Goal: Information Seeking & Learning: Compare options

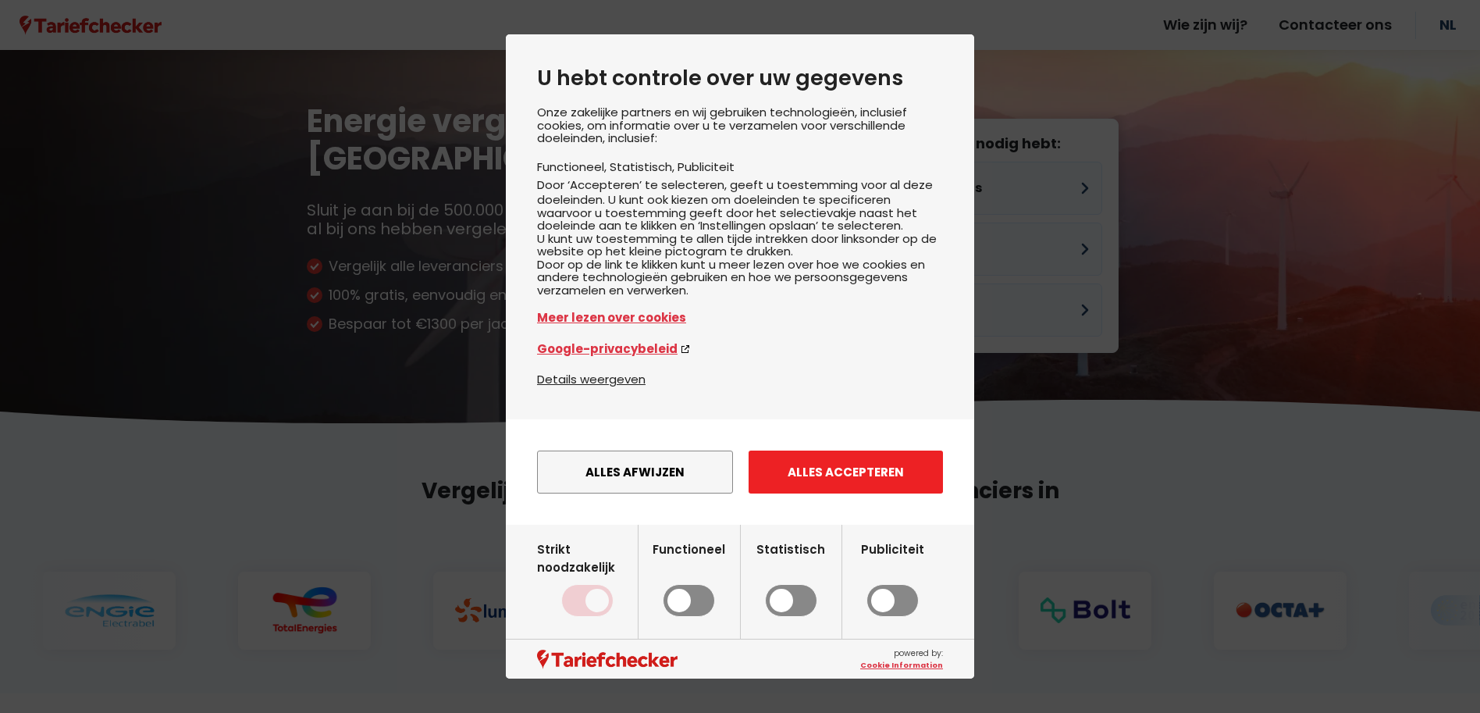
click at [871, 488] on button "Alles accepteren" at bounding box center [845, 471] width 194 height 43
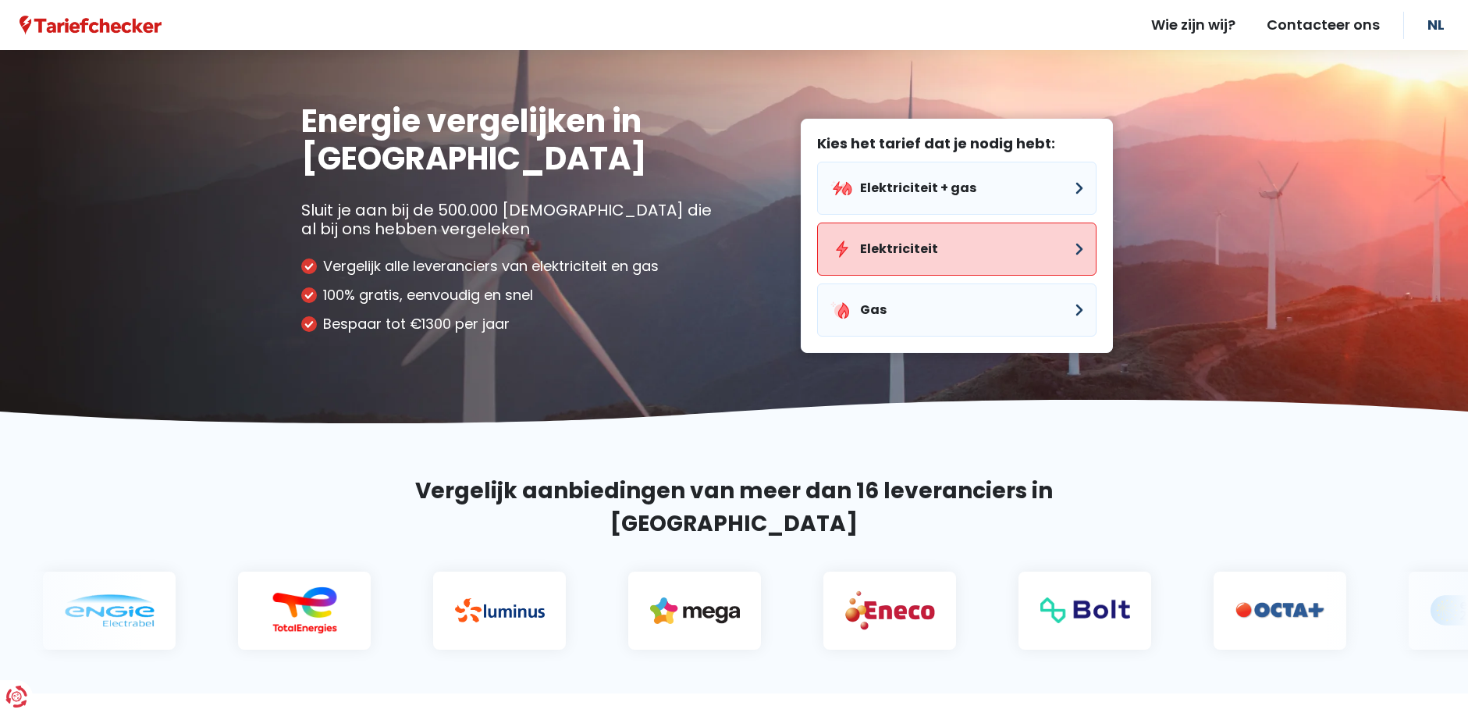
click at [1065, 248] on button "Elektriciteit" at bounding box center [956, 248] width 279 height 53
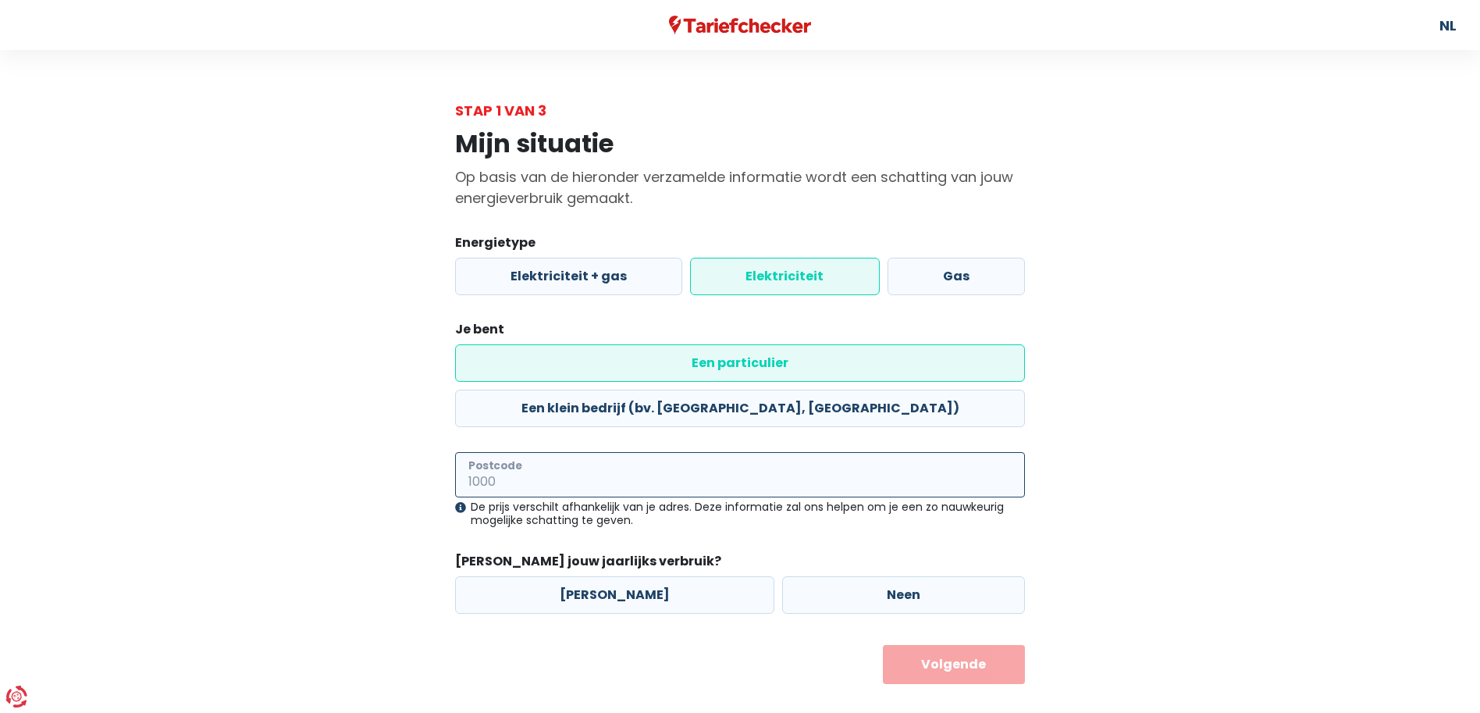
click at [628, 452] on input "Postcode" at bounding box center [740, 474] width 570 height 45
type input "8"
click at [492, 452] on input "Postcode" at bounding box center [740, 474] width 570 height 45
type input "8000"
click at [912, 576] on label "Neen" at bounding box center [903, 594] width 243 height 37
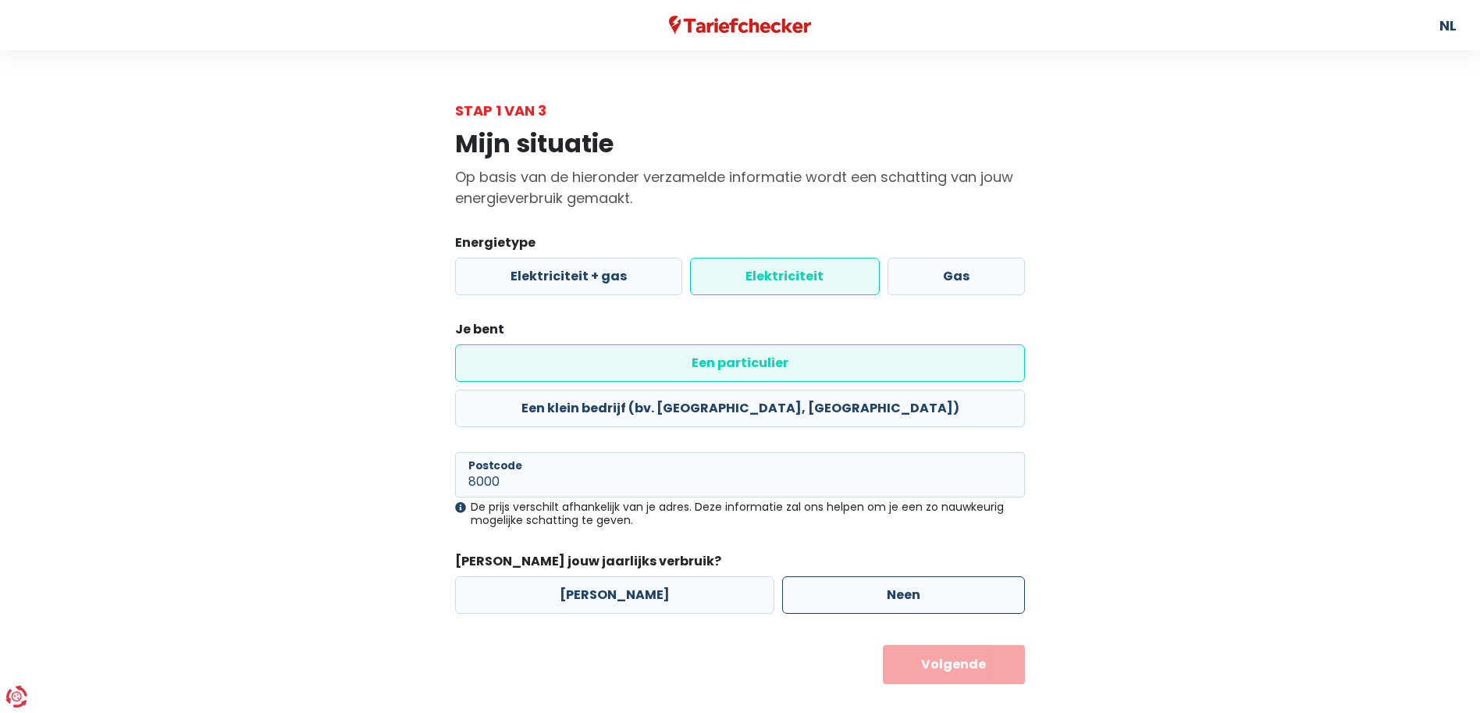
click at [912, 576] on input "Neen" at bounding box center [903, 594] width 243 height 37
radio input "true"
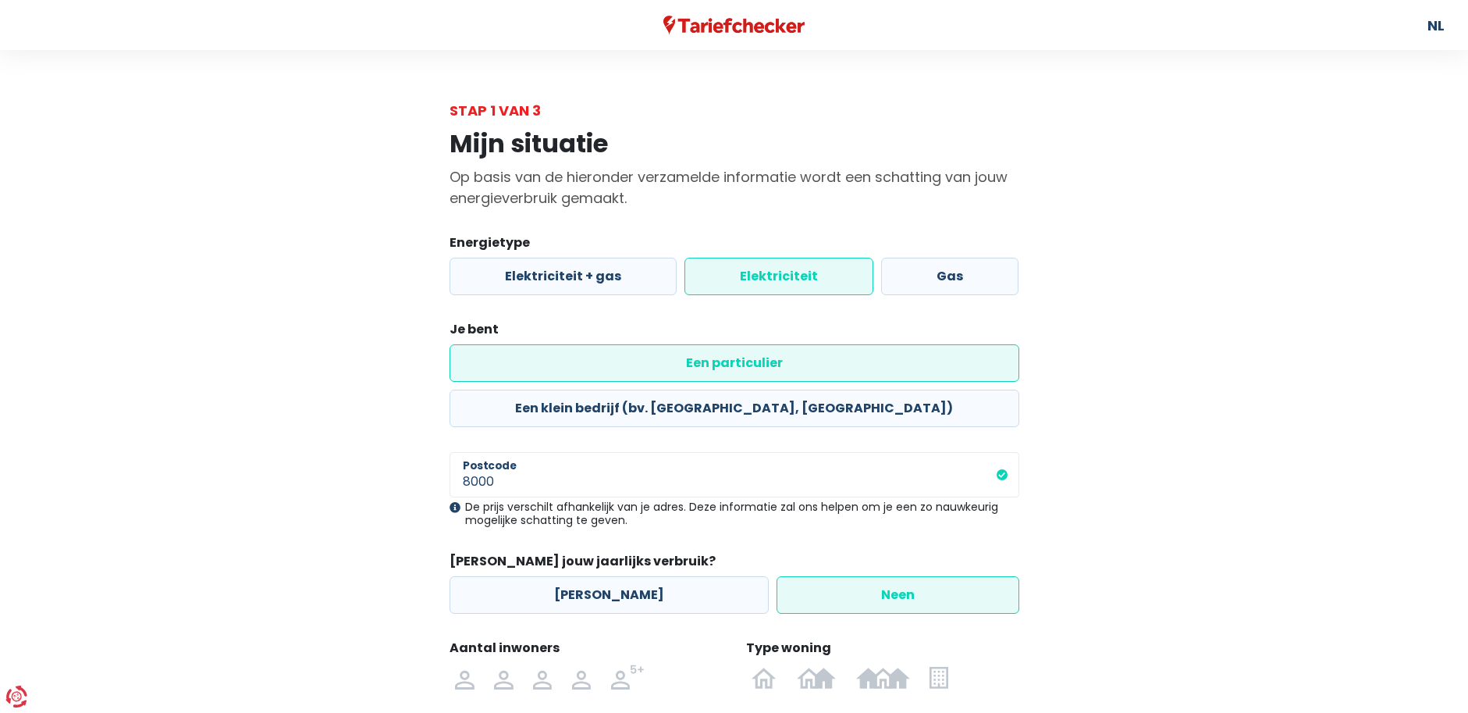
scroll to position [78, 0]
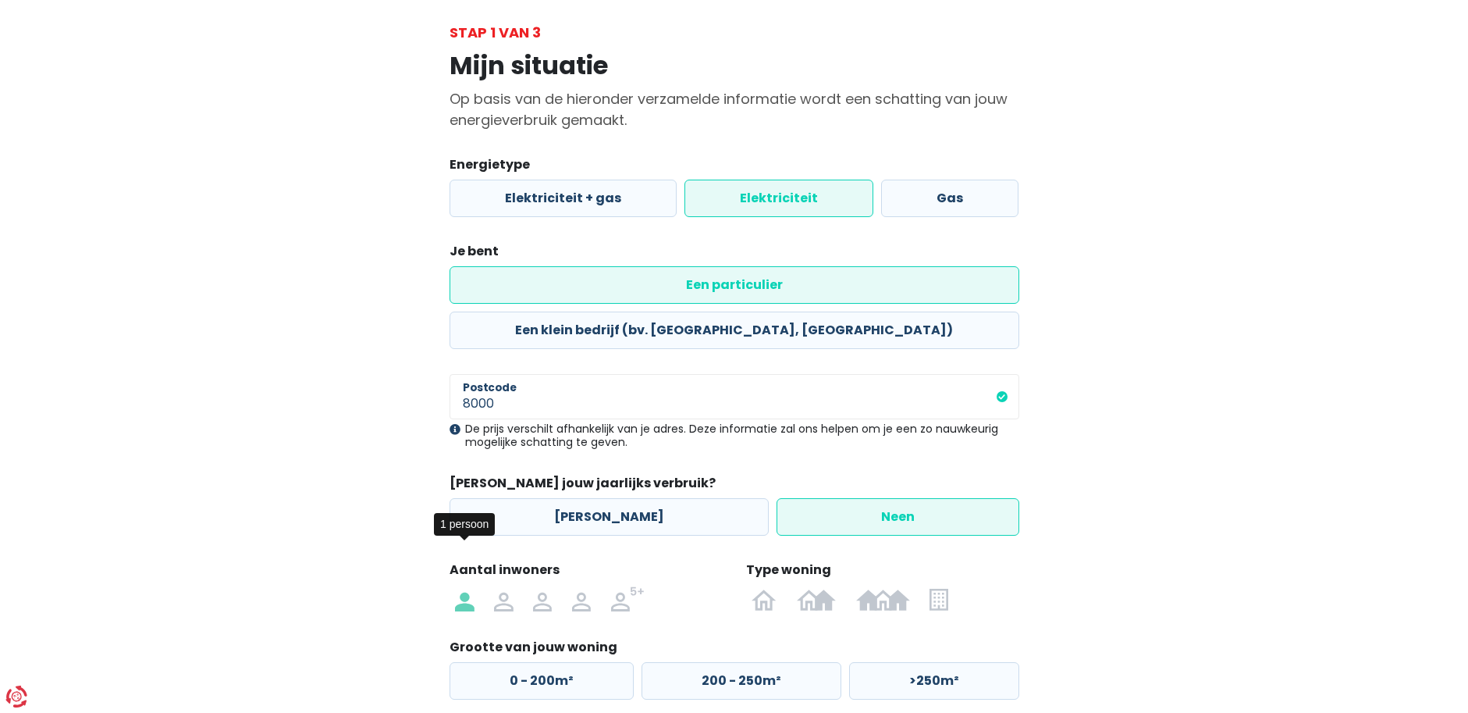
click at [467, 586] on img at bounding box center [464, 598] width 19 height 25
click at [467, 586] on input "radio" at bounding box center [465, 598] width 39 height 25
radio input "true"
click at [884, 586] on img at bounding box center [883, 598] width 54 height 25
click at [884, 586] on input "radio" at bounding box center [883, 598] width 74 height 25
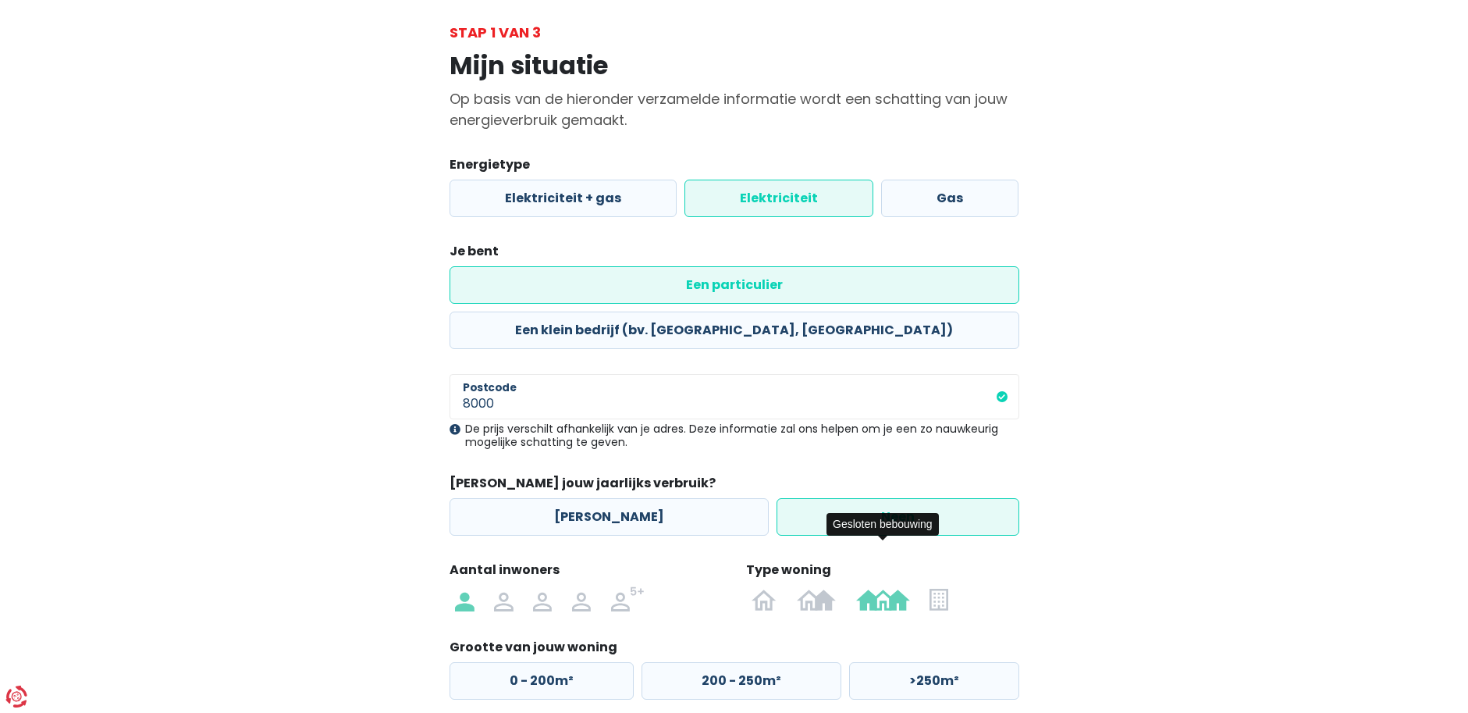
radio input "true"
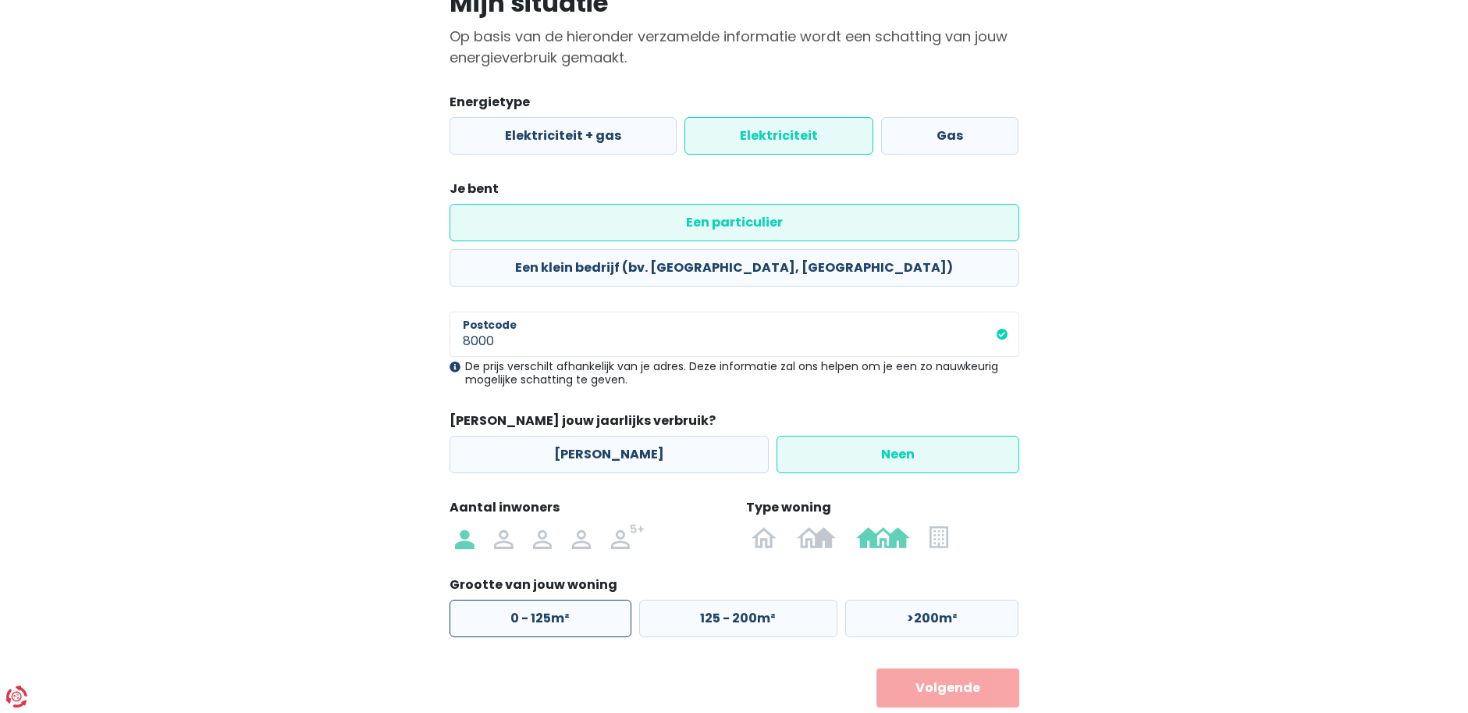
click at [549, 599] on label "0 - 125m²" at bounding box center [541, 617] width 182 height 37
click at [549, 599] on input "0 - 125m²" at bounding box center [541, 617] width 182 height 37
radio input "true"
click at [971, 668] on button "Volgende" at bounding box center [947, 687] width 143 height 39
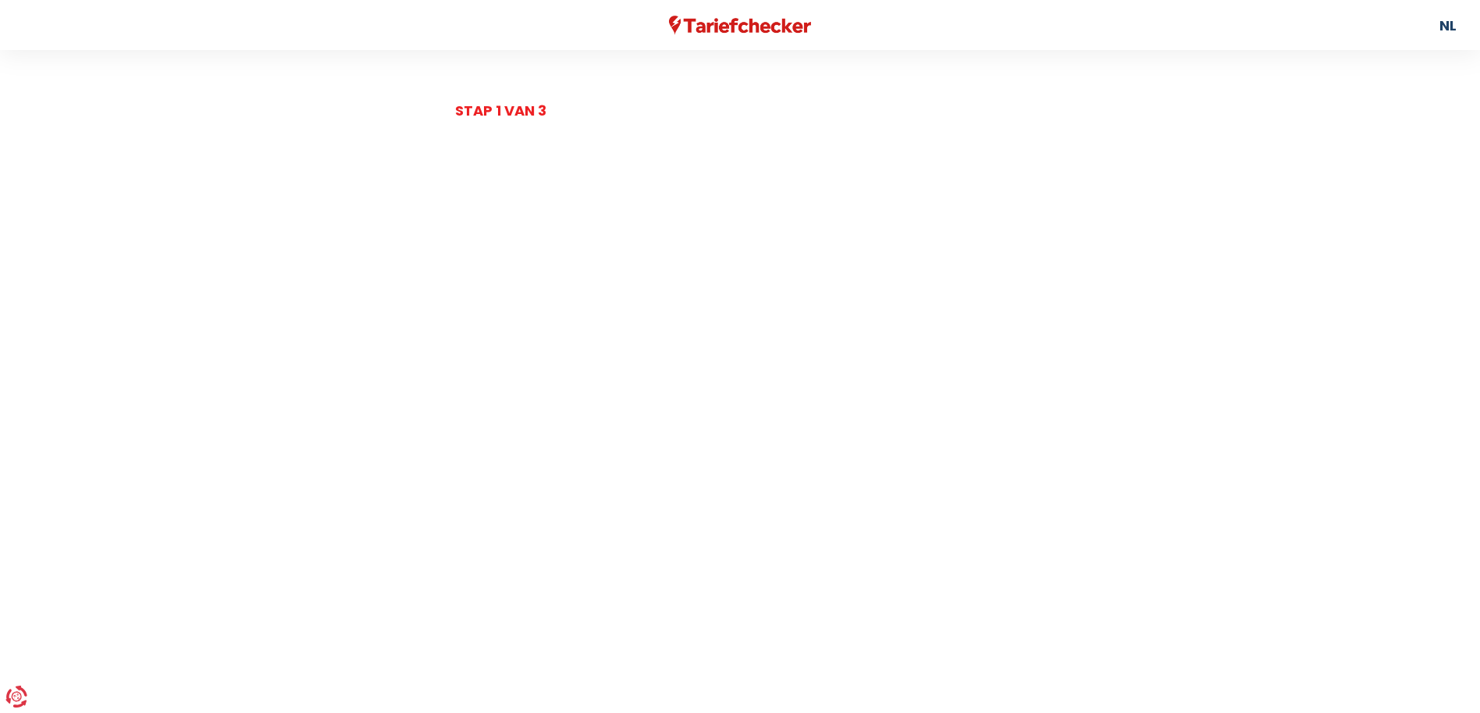
select select
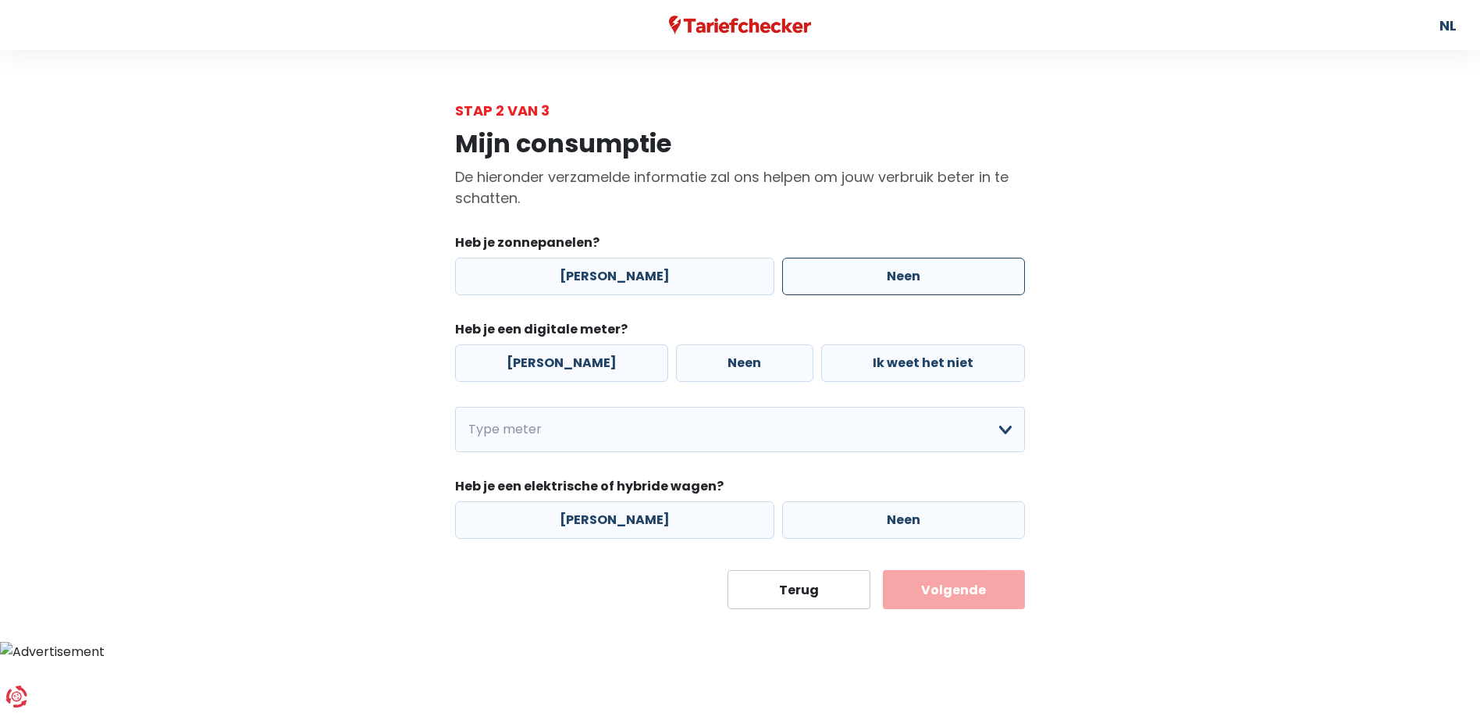
click at [927, 271] on label "Neen" at bounding box center [903, 276] width 243 height 37
click at [927, 271] on input "Neen" at bounding box center [903, 276] width 243 height 37
radio input "true"
click at [684, 373] on label "Neen" at bounding box center [744, 362] width 137 height 37
click at [684, 373] on input "Neen" at bounding box center [744, 362] width 137 height 37
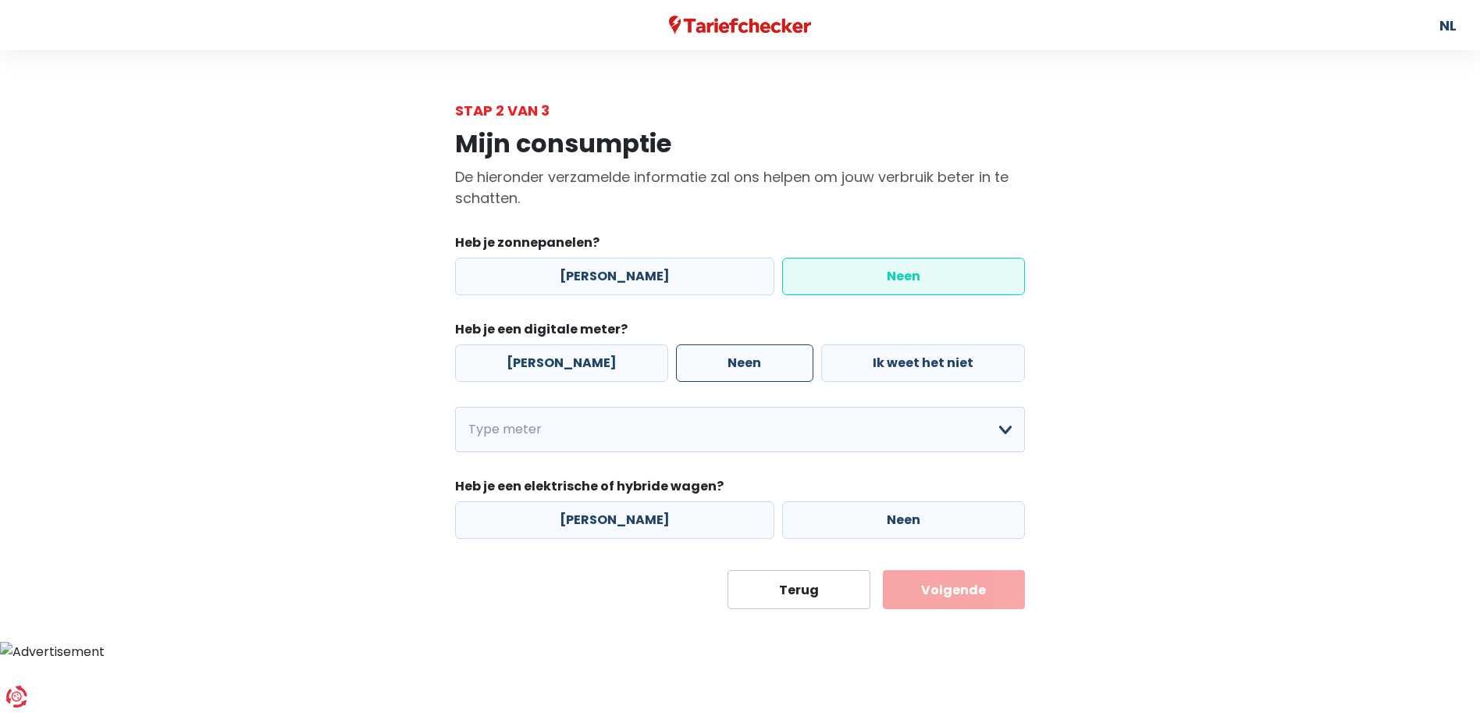
radio input "true"
click at [997, 432] on select "Enkelvoudig Tweevoudig Enkelvoudig + uitsluitend nachttarief Tweevoudig + uitsl…" at bounding box center [740, 429] width 570 height 45
select select "day_single_rate"
click at [455, 407] on select "Enkelvoudig Tweevoudig Enkelvoudig + uitsluitend nachttarief Tweevoudig + uitsl…" at bounding box center [740, 429] width 570 height 45
click at [838, 521] on label "Neen" at bounding box center [903, 519] width 243 height 37
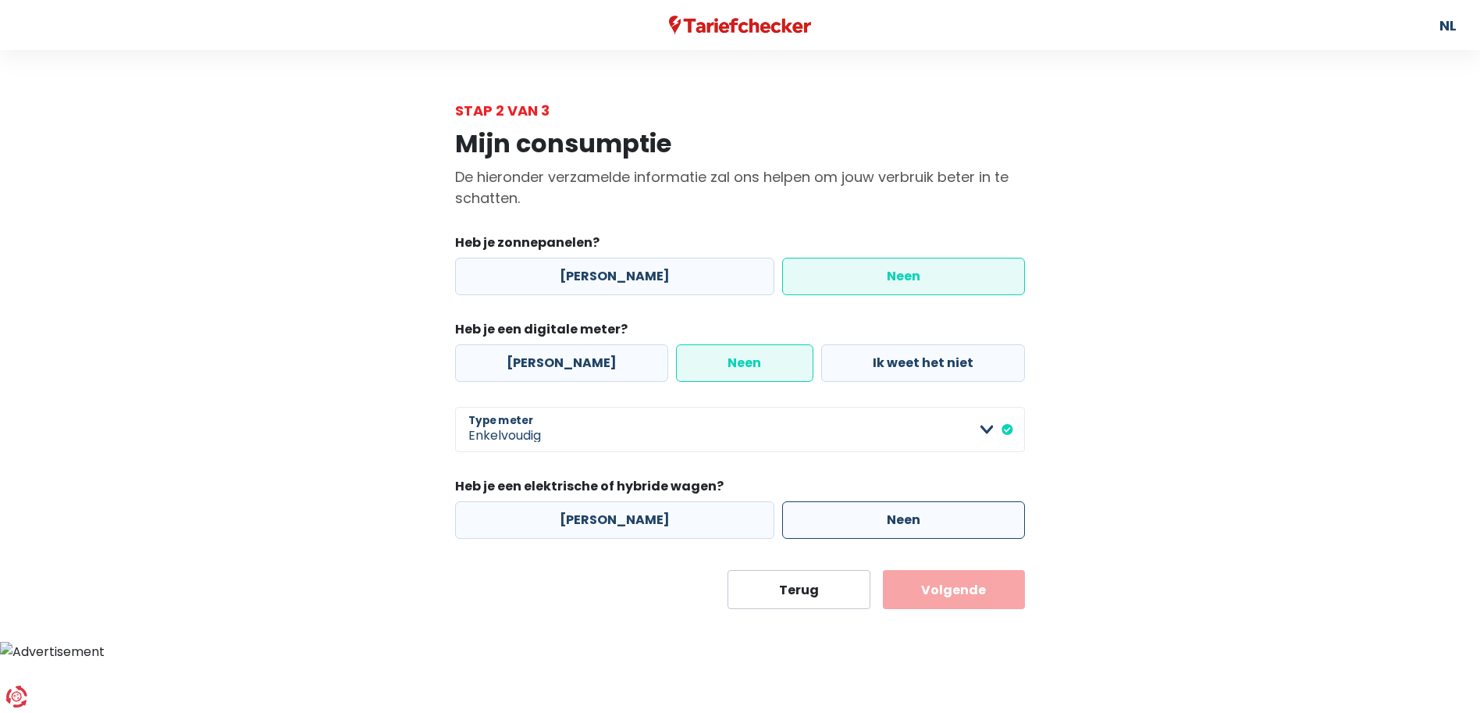
click at [838, 521] on input "Neen" at bounding box center [903, 519] width 243 height 37
radio input "true"
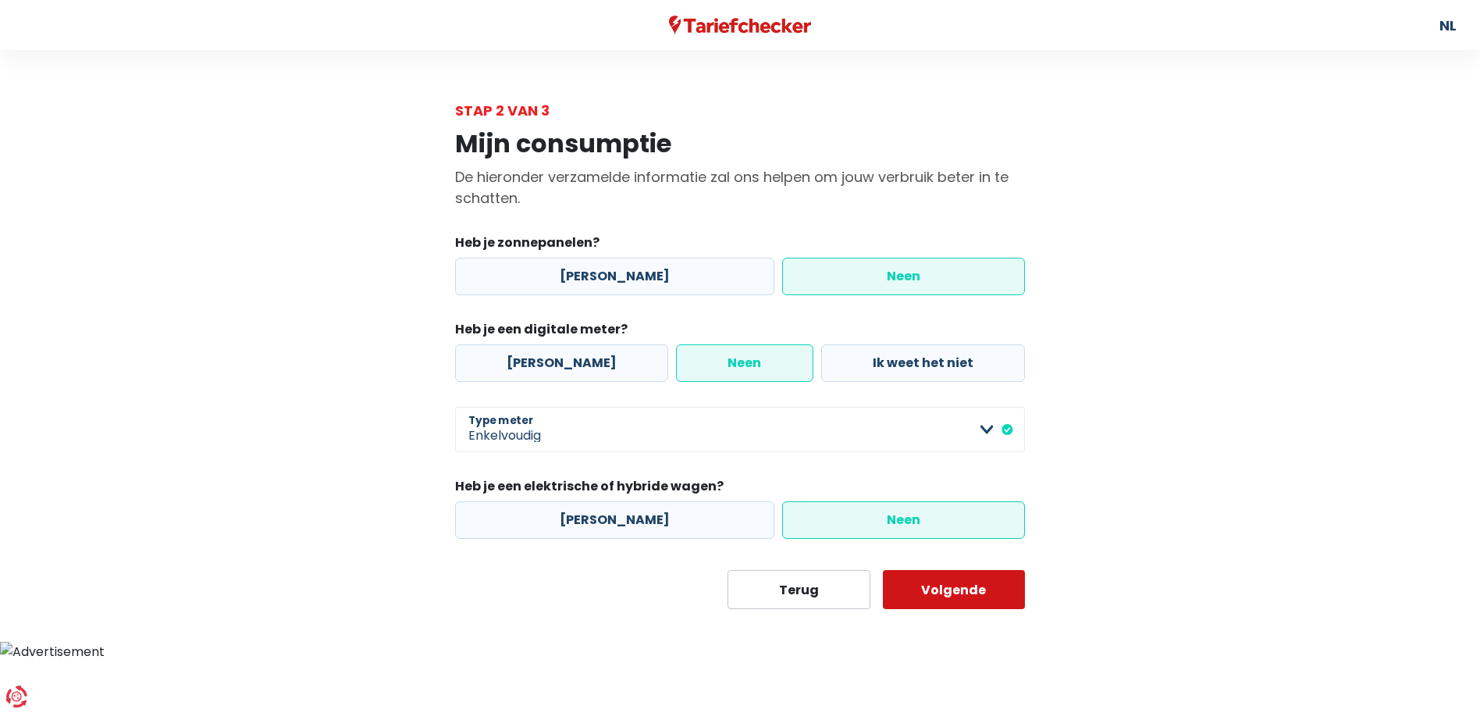
click at [923, 590] on button "Volgende" at bounding box center [954, 589] width 143 height 39
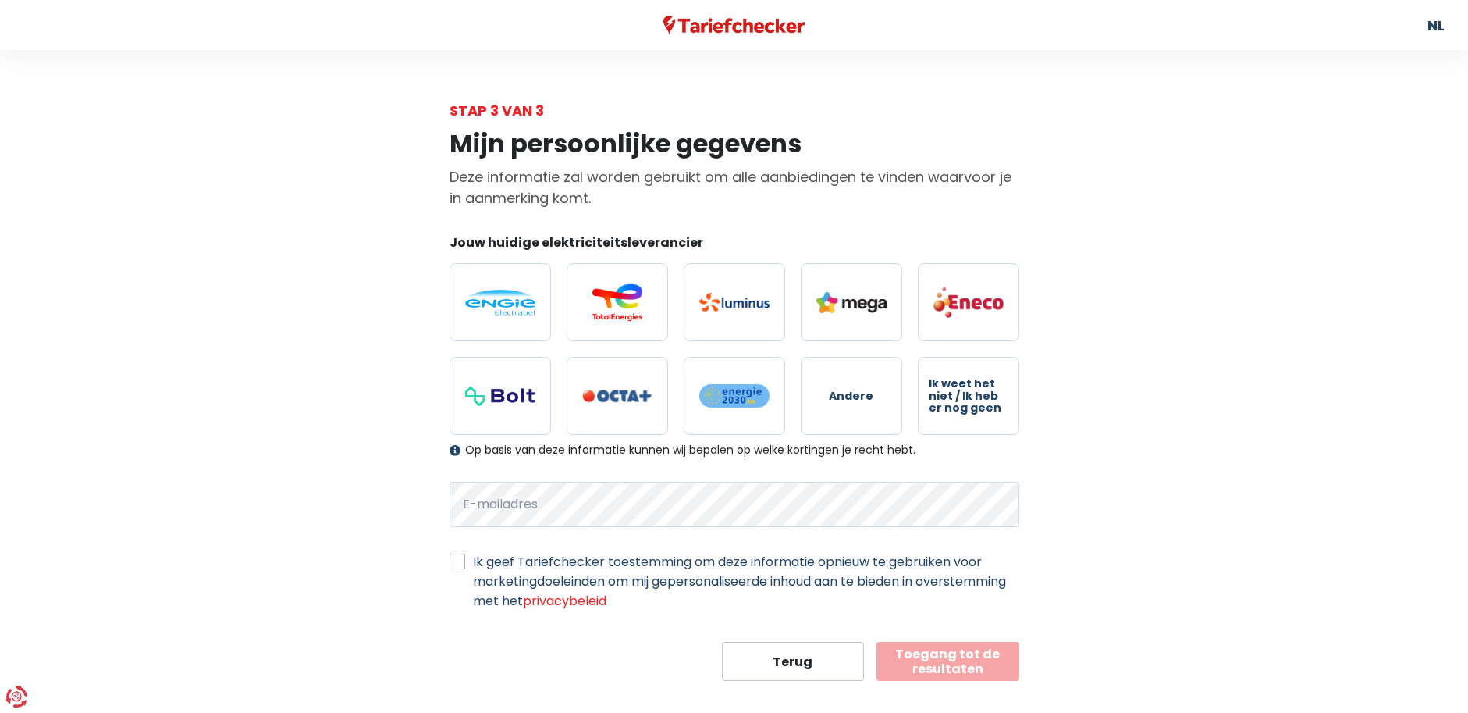
click at [958, 634] on form "Jouw huidige elektriciteitsleverancier Andere Ik weet het niet / Ik heb er nog …" at bounding box center [735, 456] width 570 height 447
click at [959, 656] on button "Toegang tot de resultaten" at bounding box center [947, 661] width 143 height 39
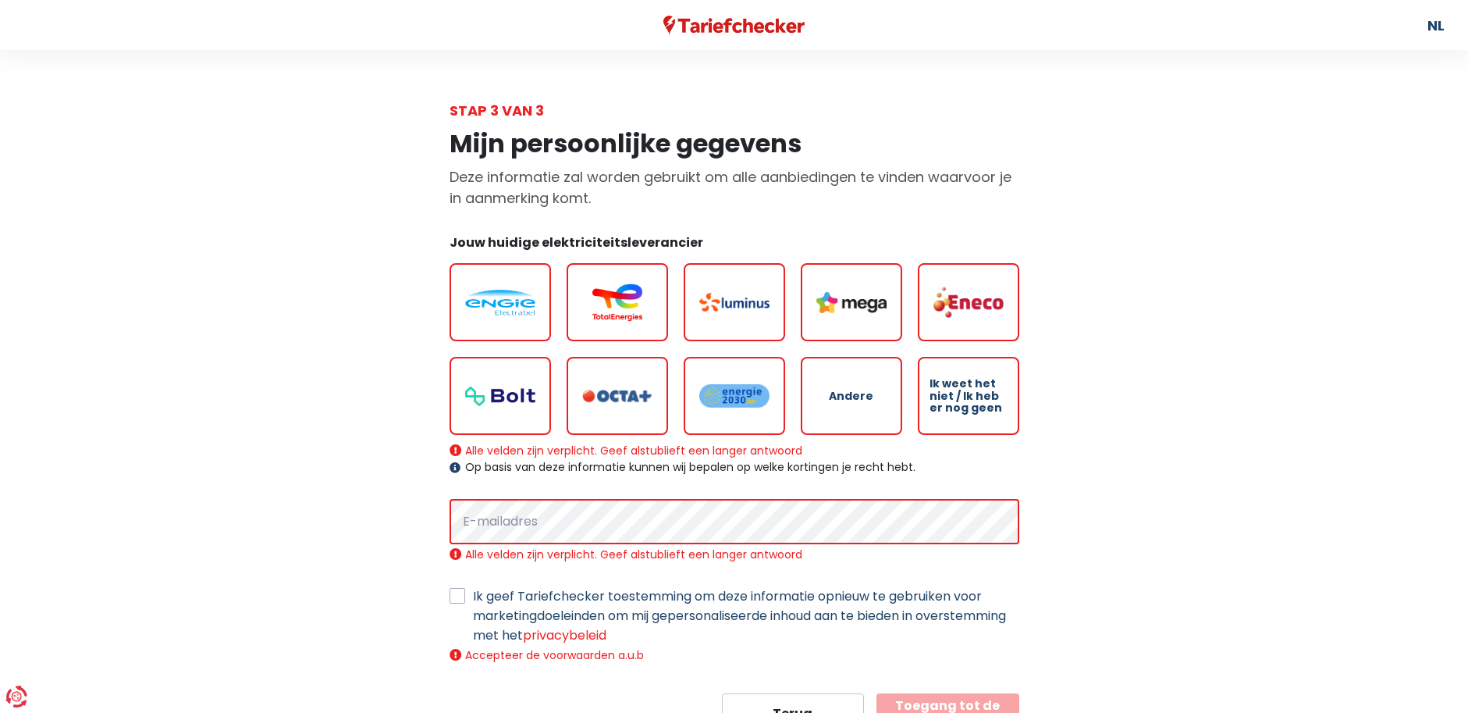
scroll to position [70, 0]
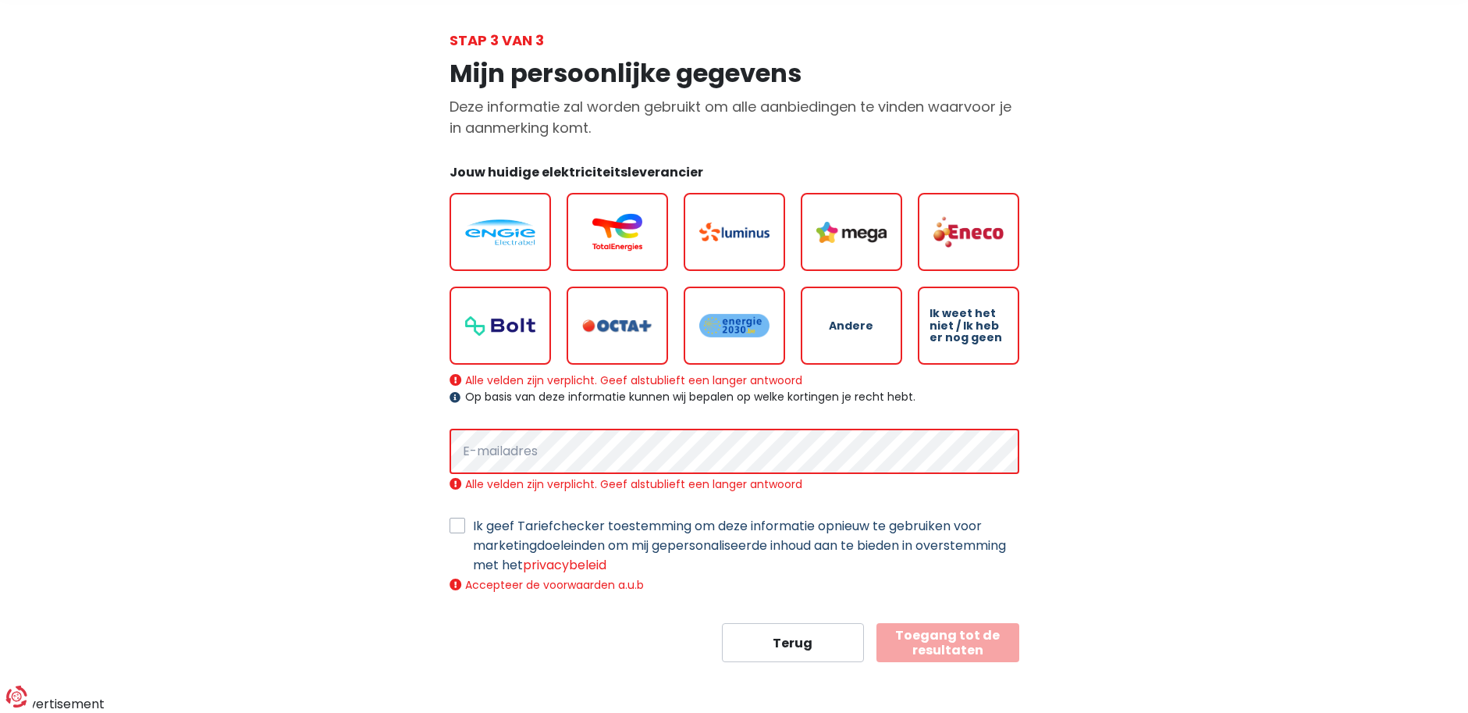
click at [516, 251] on label at bounding box center [500, 232] width 101 height 78
click at [516, 251] on input "radio" at bounding box center [500, 232] width 101 height 78
radio input "true"
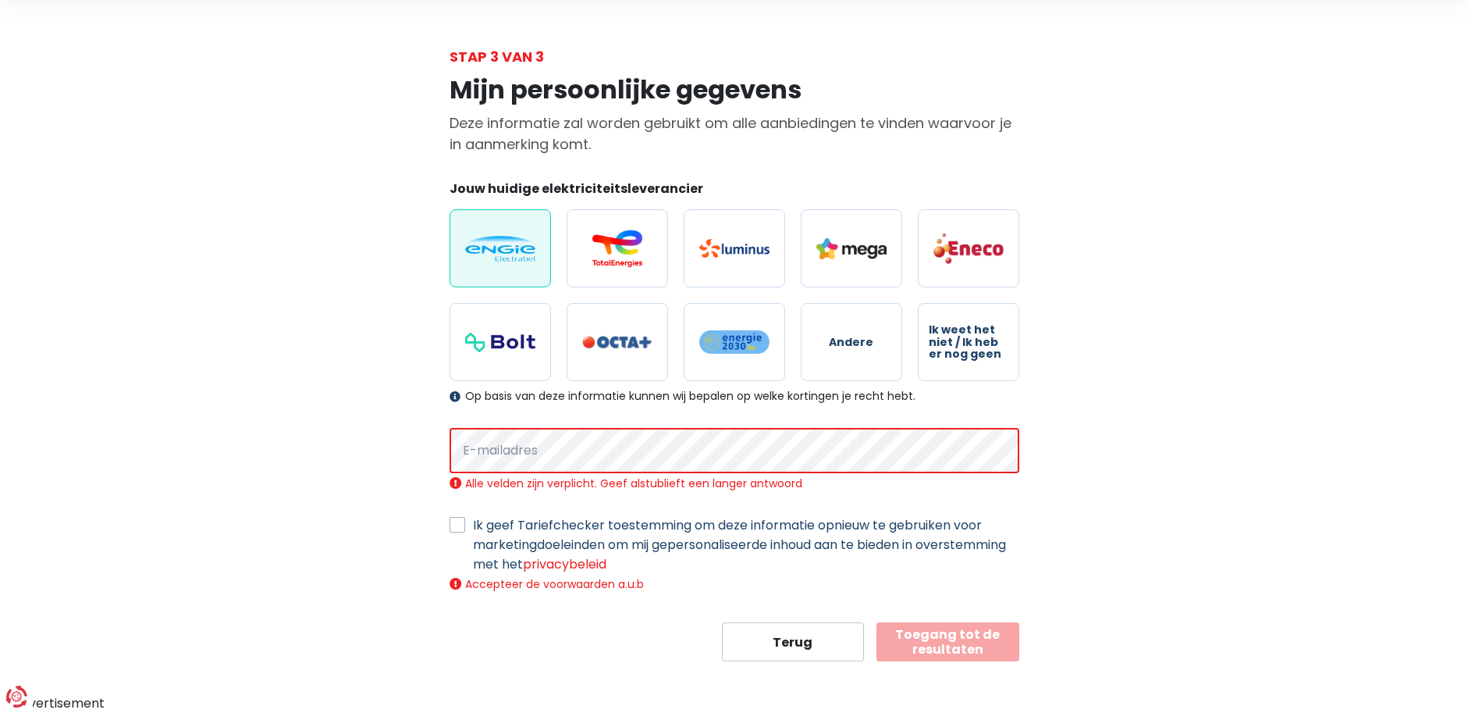
scroll to position [53, 0]
click at [965, 644] on button "Toegang tot de resultaten" at bounding box center [947, 642] width 143 height 39
